Goal: Task Accomplishment & Management: Use online tool/utility

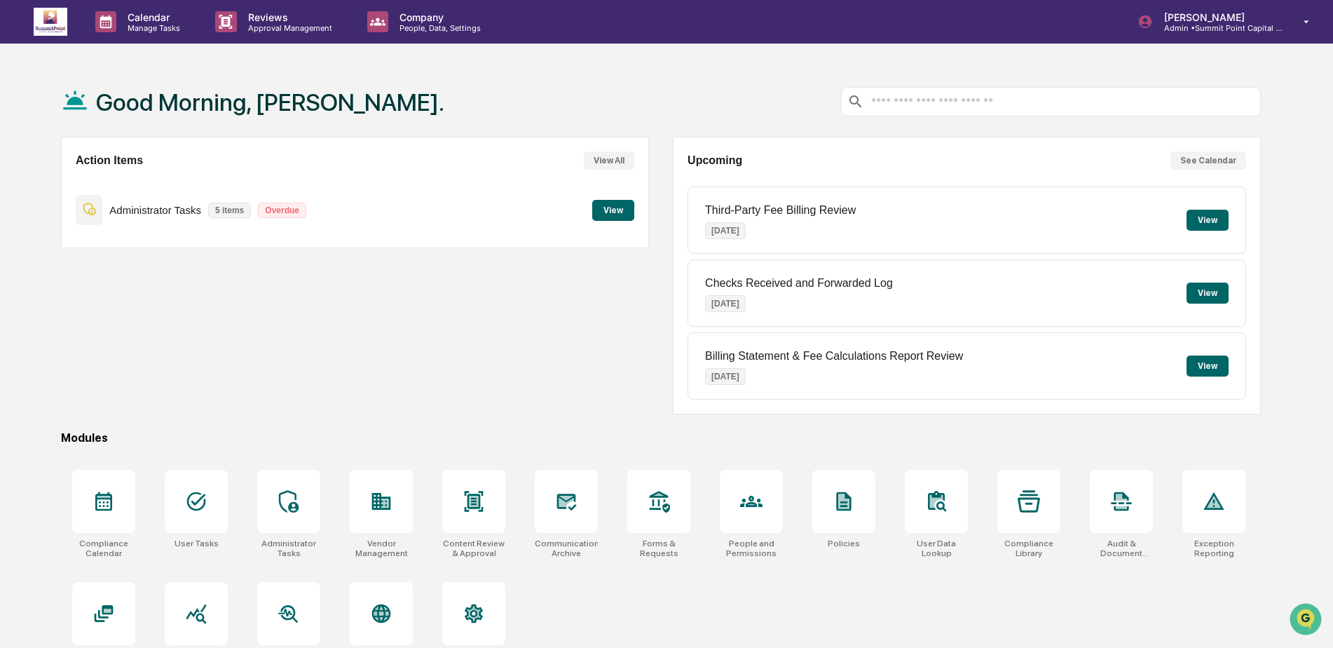
click at [283, 207] on p "Overdue" at bounding box center [282, 210] width 48 height 15
click at [628, 212] on button "View" at bounding box center [613, 210] width 42 height 21
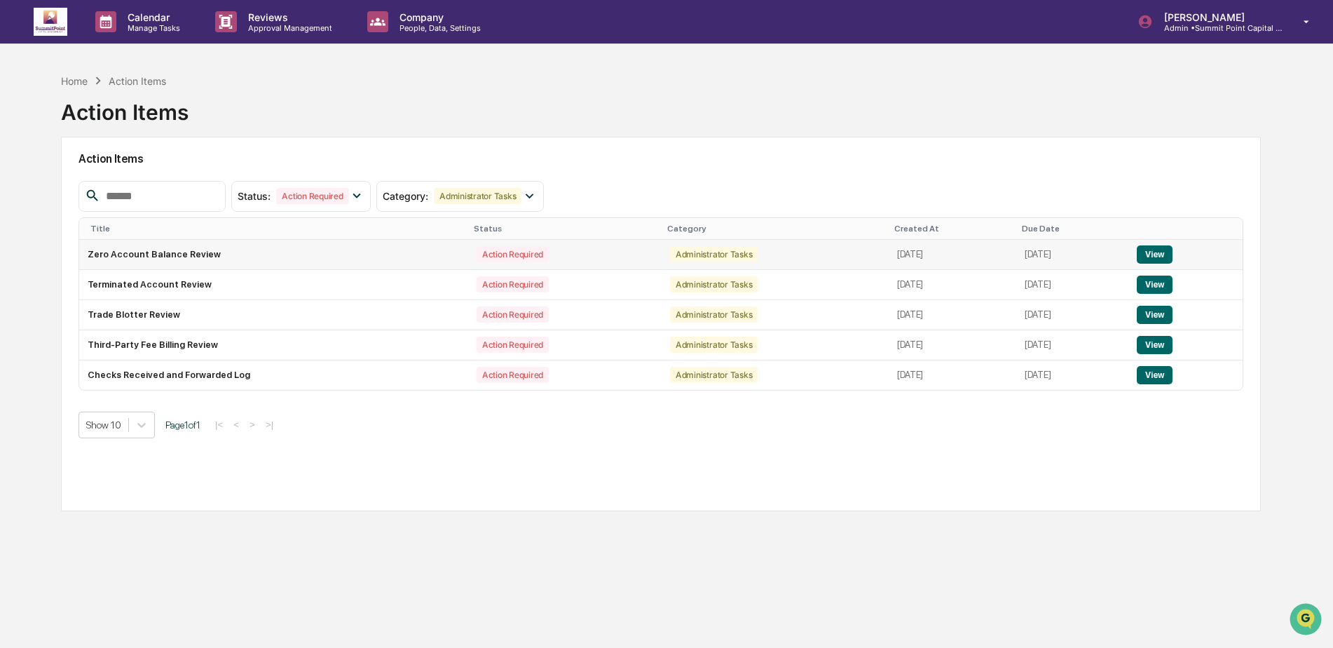
click at [1170, 255] on button "View" at bounding box center [1155, 254] width 36 height 18
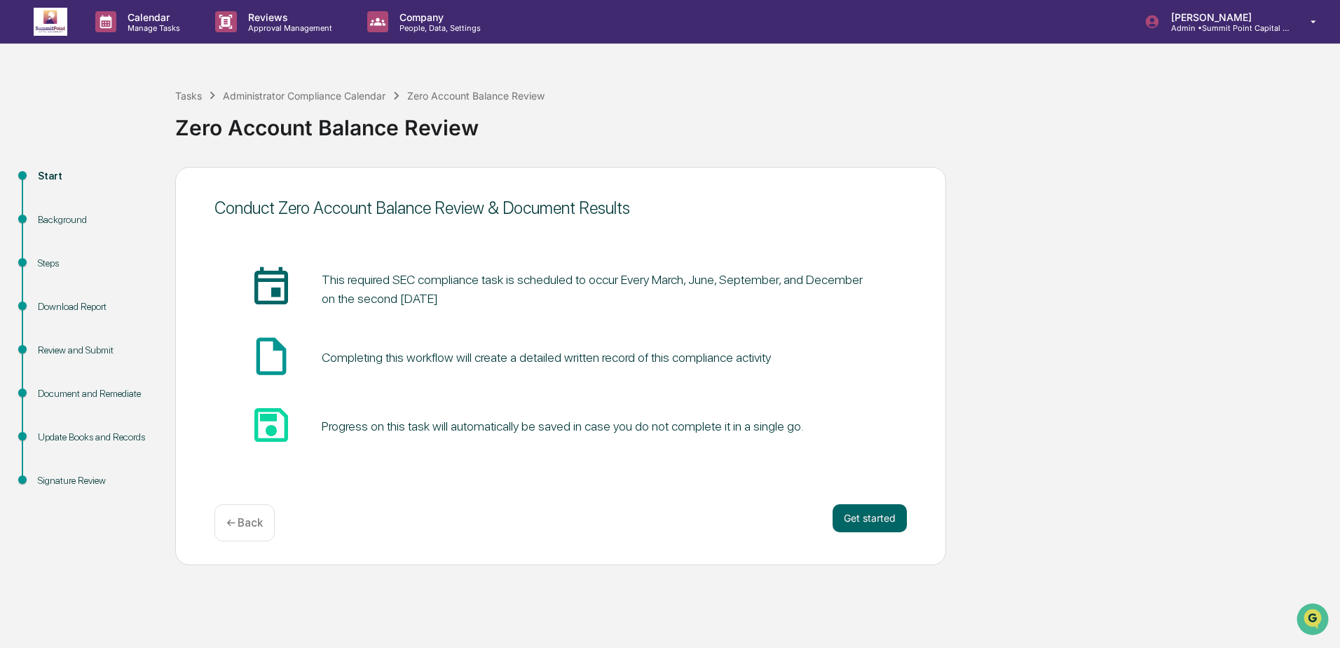
click at [1085, 481] on div "Start Background Steps Download Report Review and Submit Document and Remediate…" at bounding box center [670, 366] width 1326 height 398
click at [250, 522] on p "← Back" at bounding box center [244, 522] width 36 height 13
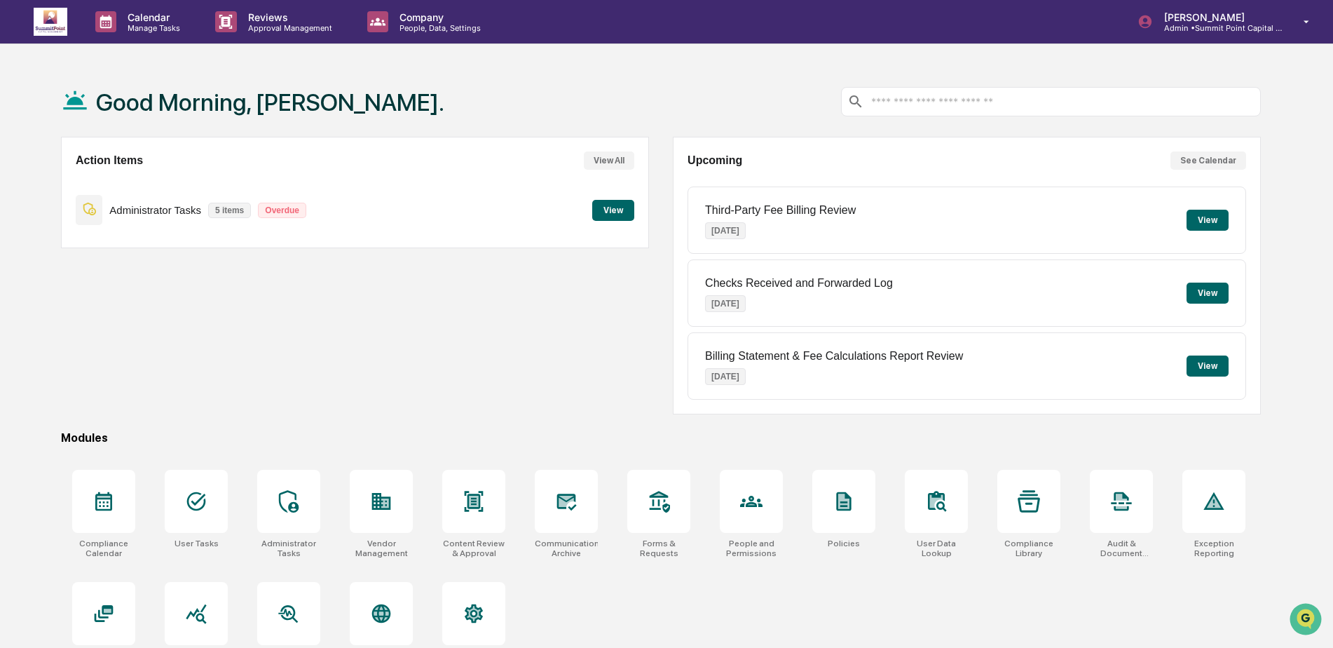
click at [648, 76] on div "Good Morning, Amanda." at bounding box center [661, 102] width 1200 height 70
